Goal: Browse casually

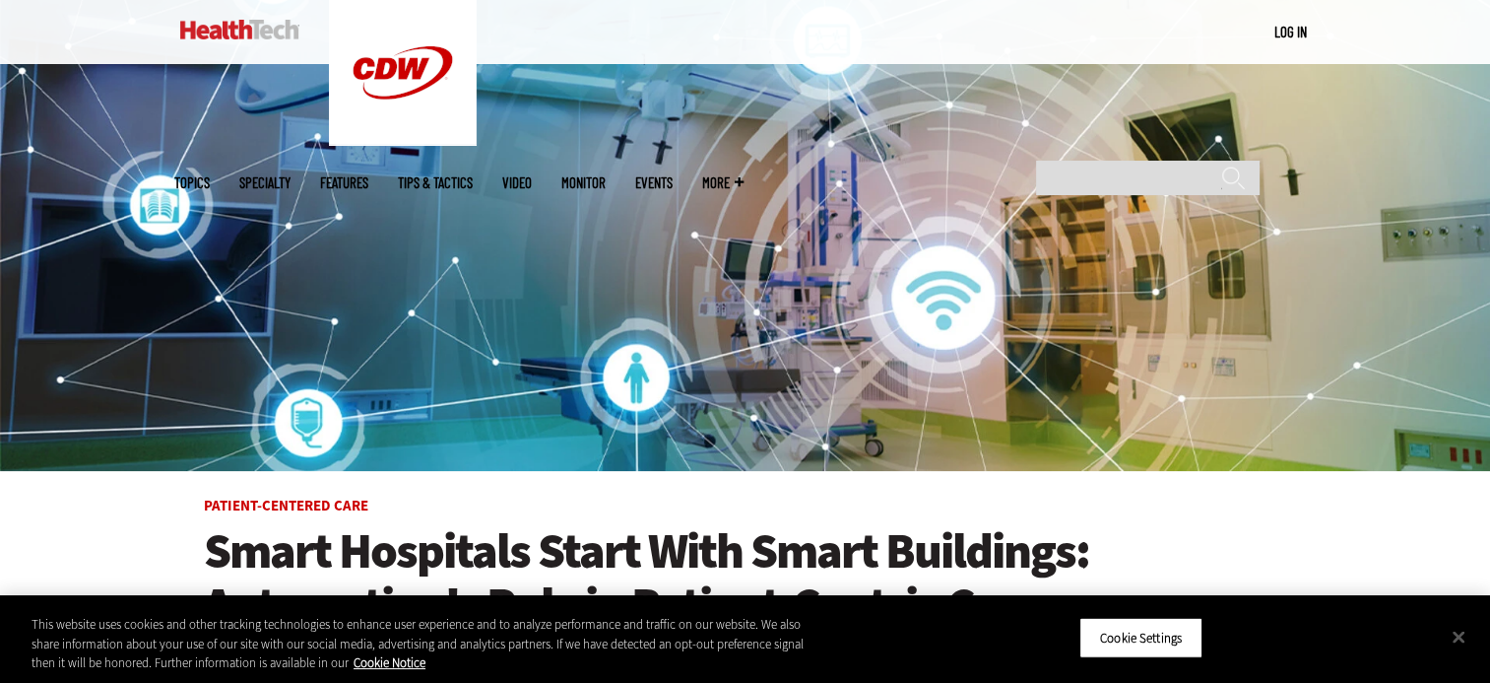
scroll to position [197, 0]
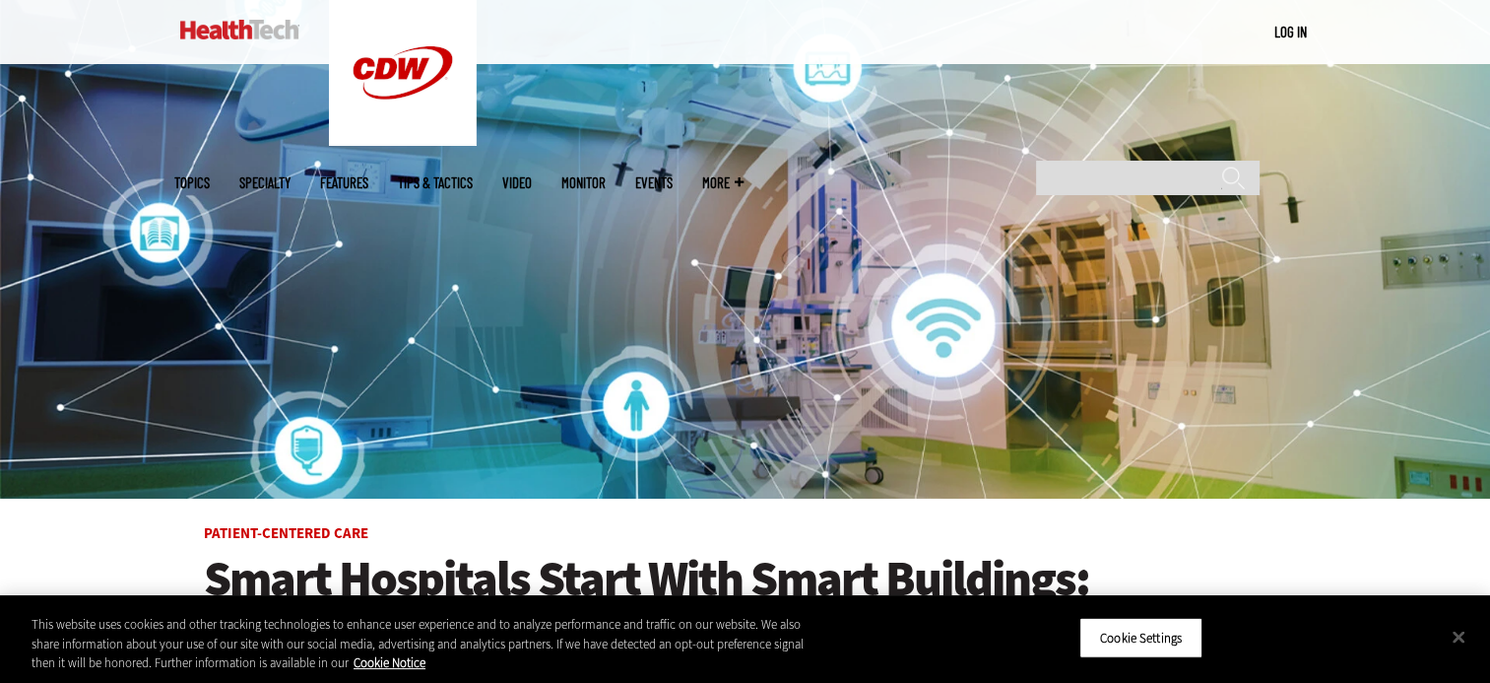
click at [235, 33] on img at bounding box center [239, 30] width 119 height 20
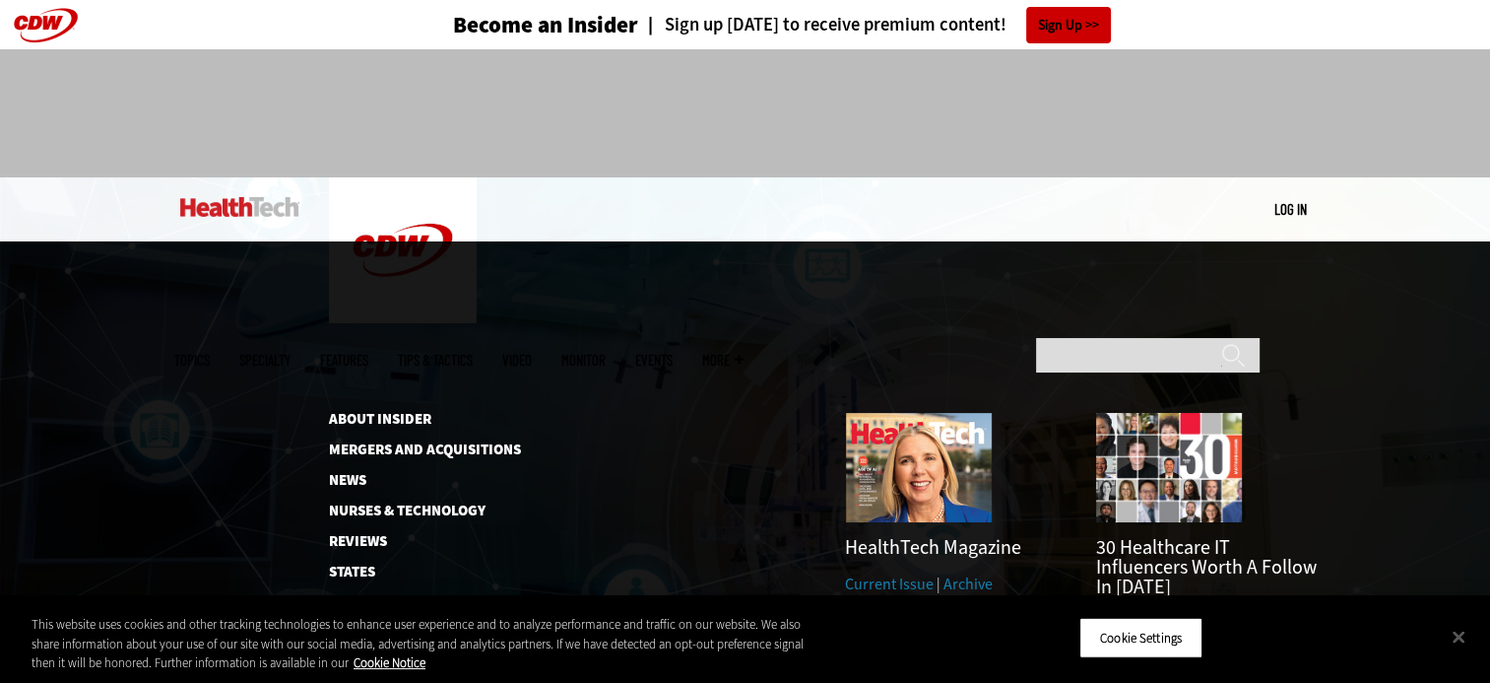
click at [744, 353] on span "More" at bounding box center [722, 360] width 41 height 15
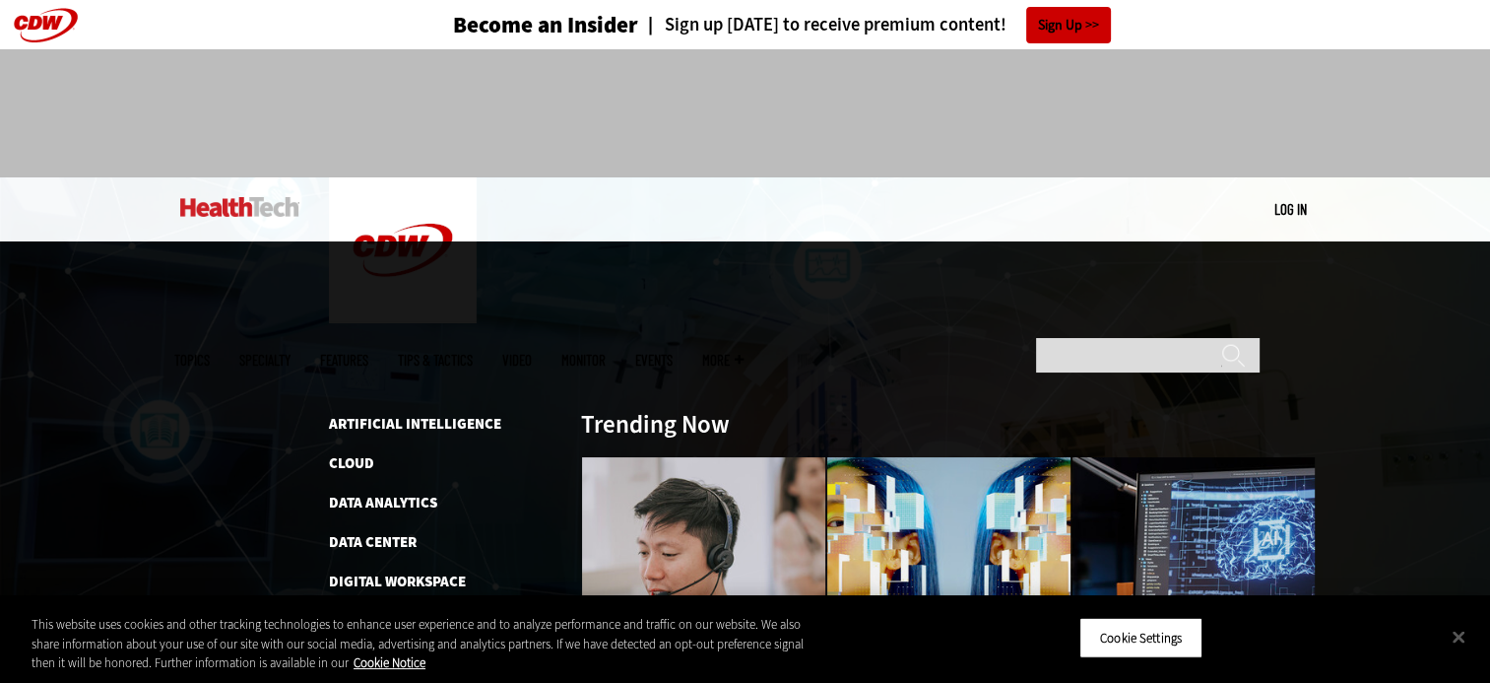
click at [244, 208] on img at bounding box center [239, 207] width 119 height 20
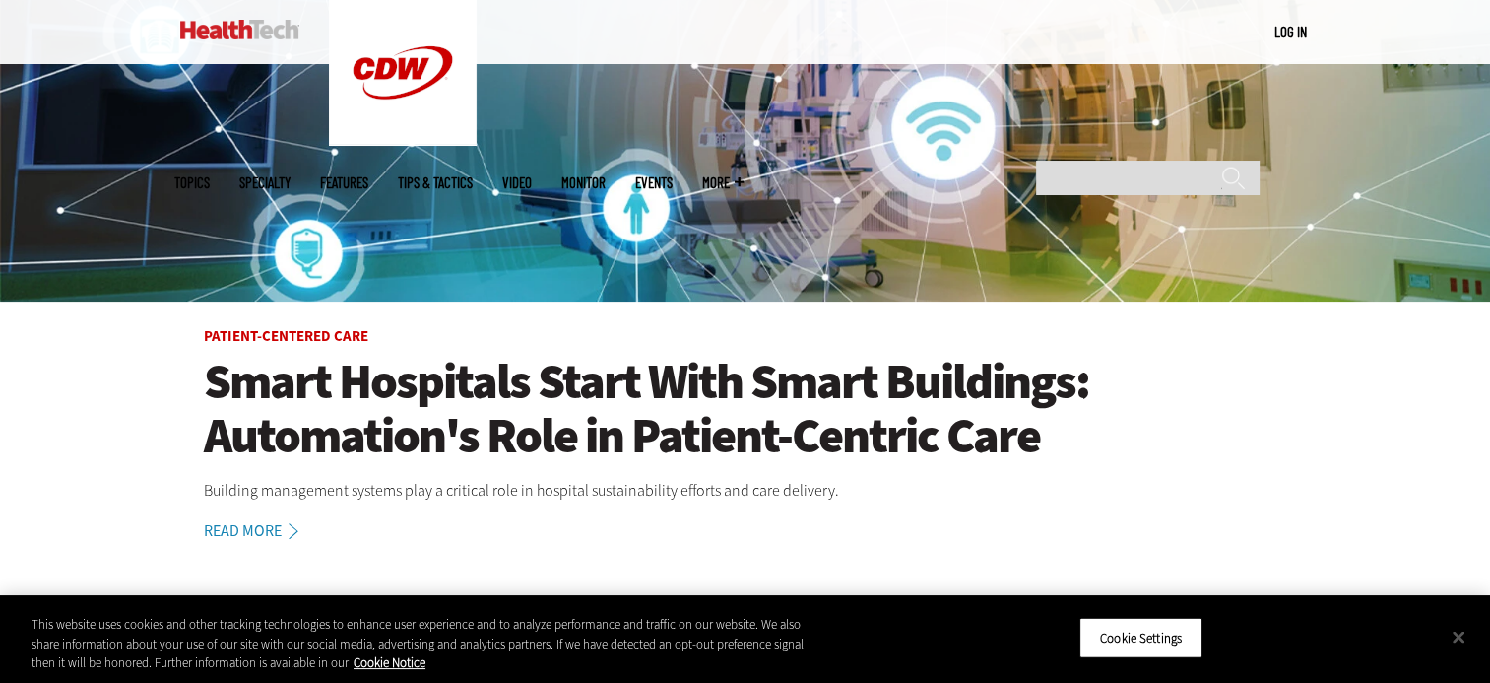
scroll to position [197, 0]
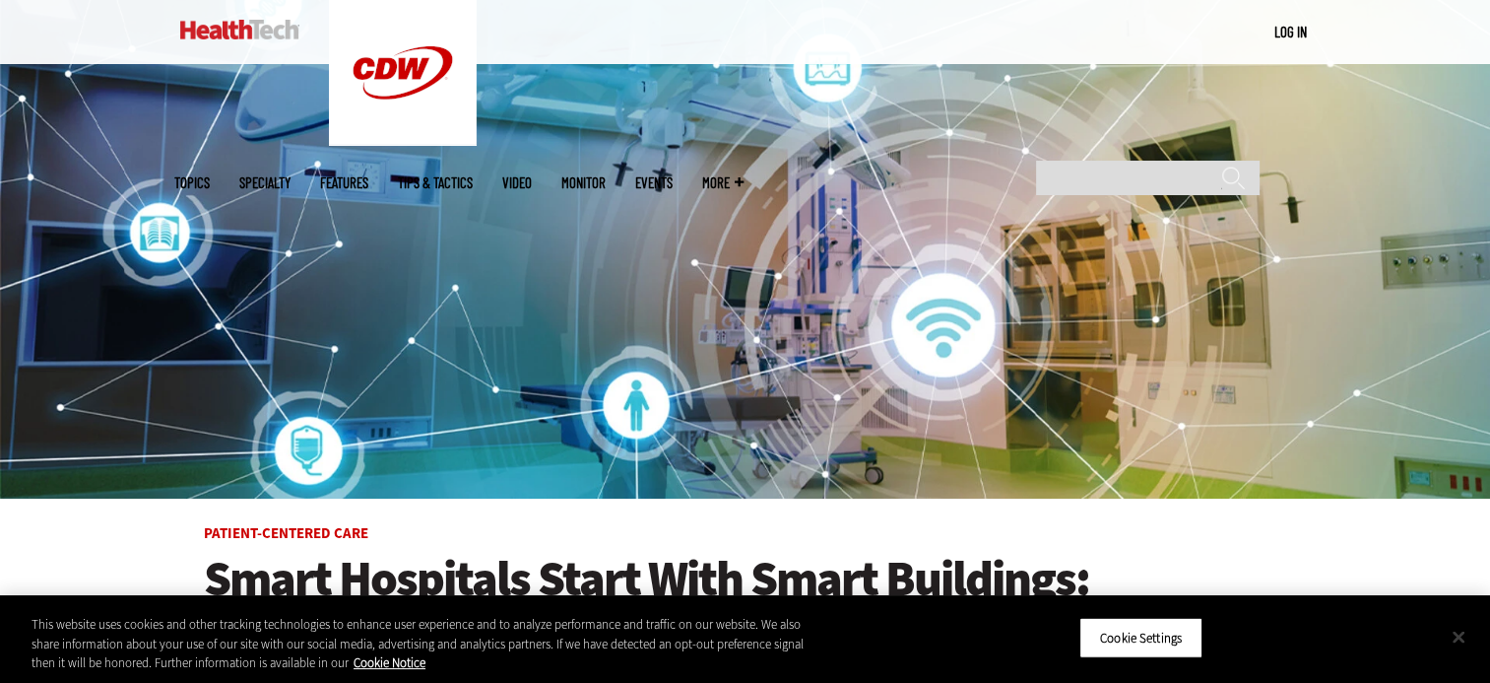
drag, startPoint x: 1472, startPoint y: 634, endPoint x: 1420, endPoint y: 611, distance: 56.4
click at [1471, 636] on button "Close" at bounding box center [1458, 636] width 43 height 43
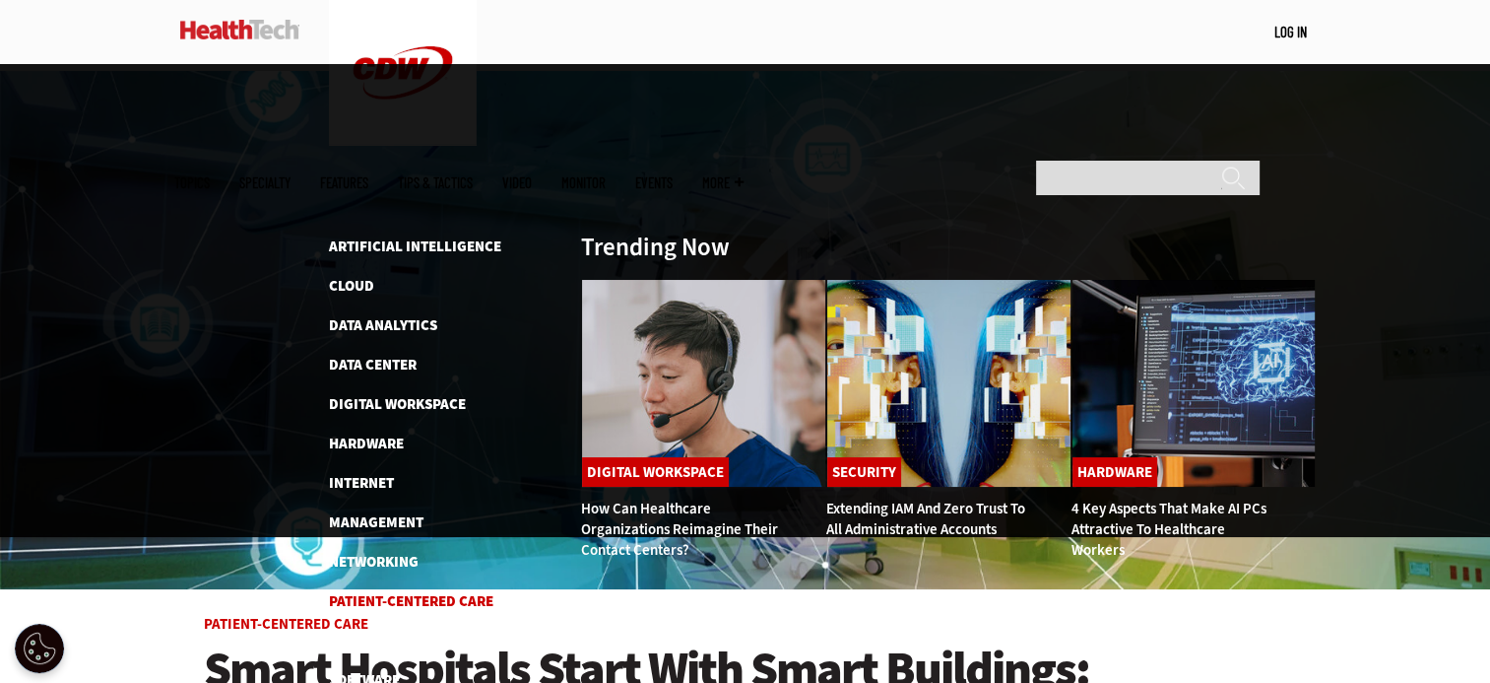
scroll to position [98, 0]
